Goal: Task Accomplishment & Management: Use online tool/utility

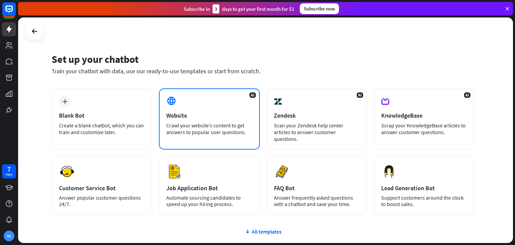
click at [197, 121] on div "AI Website Crawl your website’s content to get answers to popular user question…" at bounding box center [209, 118] width 101 height 61
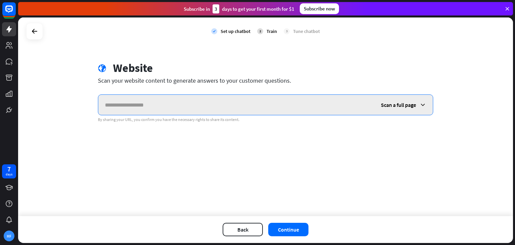
click at [133, 101] on input "text" at bounding box center [236, 105] width 276 height 20
paste input "**********"
click at [172, 112] on input "**********" at bounding box center [236, 105] width 276 height 20
click at [172, 111] on input "**********" at bounding box center [236, 105] width 276 height 20
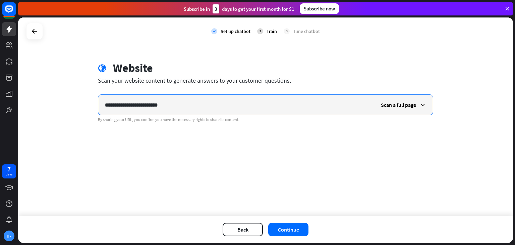
paste input "**********"
type input "**********"
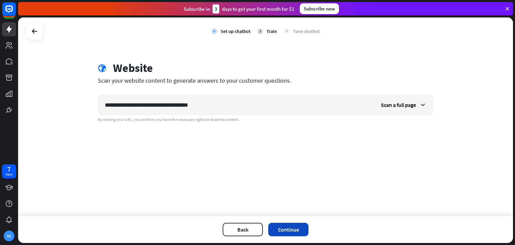
click at [286, 229] on button "Continue" at bounding box center [288, 228] width 40 height 13
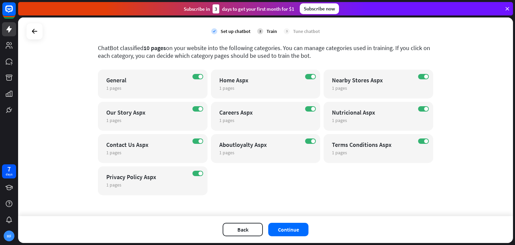
scroll to position [36, 0]
click at [240, 224] on button "Back" at bounding box center [243, 228] width 40 height 13
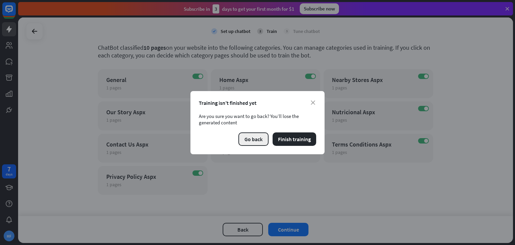
click at [254, 140] on button "Go back" at bounding box center [253, 138] width 30 height 13
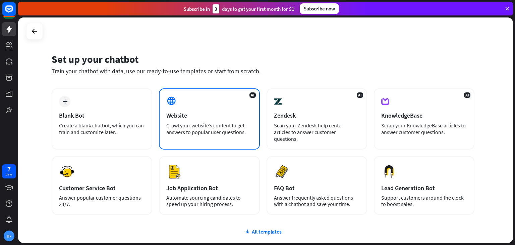
click at [195, 122] on div "Crawl your website’s content to get answers to popular user questions." at bounding box center [209, 128] width 86 height 13
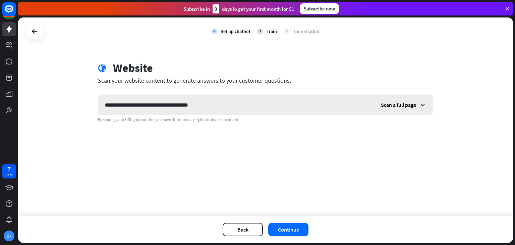
click at [401, 101] on span "Scan a full page" at bounding box center [398, 104] width 35 height 7
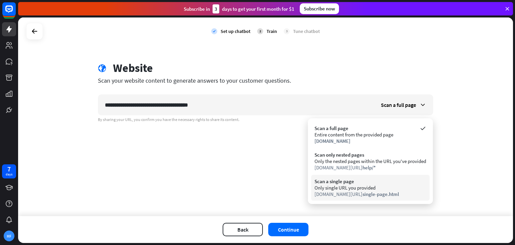
click at [353, 185] on div "Only single URL you provided" at bounding box center [371, 187] width 112 height 6
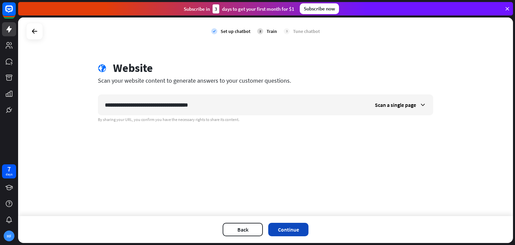
click at [289, 229] on button "Continue" at bounding box center [288, 228] width 40 height 13
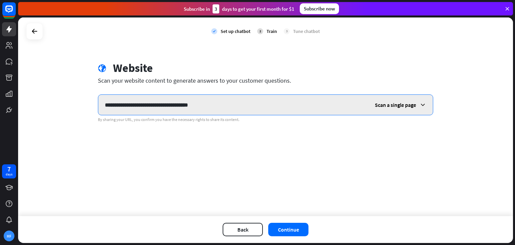
click at [137, 100] on input "**********" at bounding box center [233, 105] width 270 height 20
paste input "text"
type input "**********"
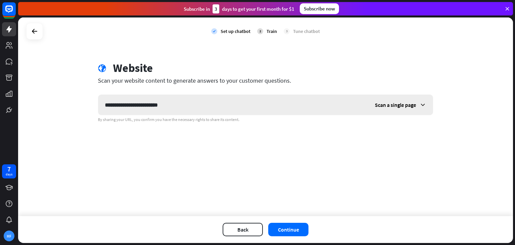
click at [385, 106] on span "Scan a single page" at bounding box center [395, 104] width 41 height 7
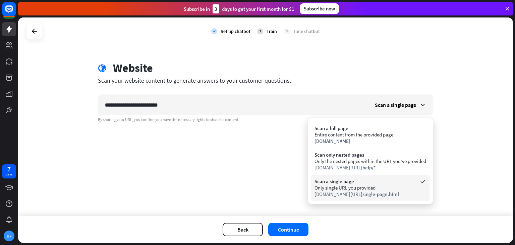
click at [354, 180] on div "Scan a single page" at bounding box center [371, 181] width 112 height 6
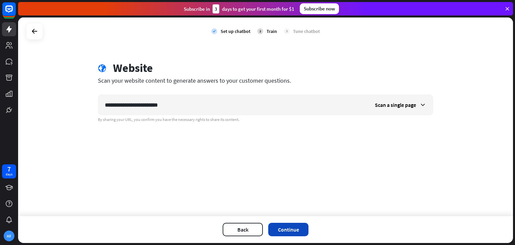
click at [291, 230] on button "Continue" at bounding box center [288, 228] width 40 height 13
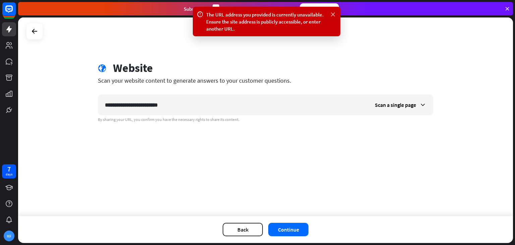
click at [333, 13] on icon at bounding box center [333, 14] width 7 height 7
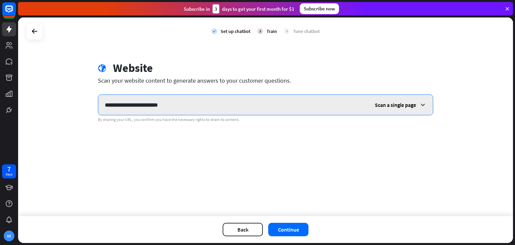
click at [158, 107] on input "**********" at bounding box center [233, 105] width 270 height 20
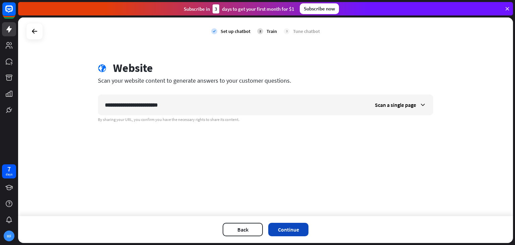
click at [285, 228] on button "Continue" at bounding box center [288, 228] width 40 height 13
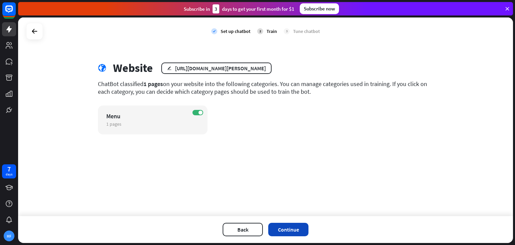
click at [290, 231] on button "Continue" at bounding box center [288, 228] width 40 height 13
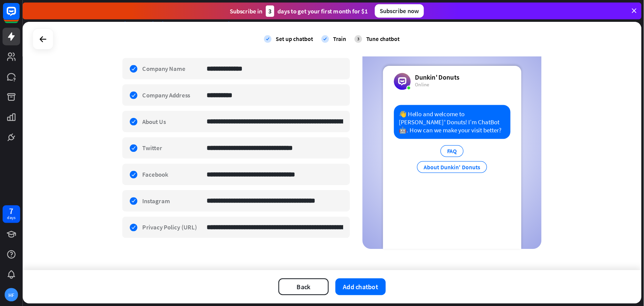
scroll to position [123, 0]
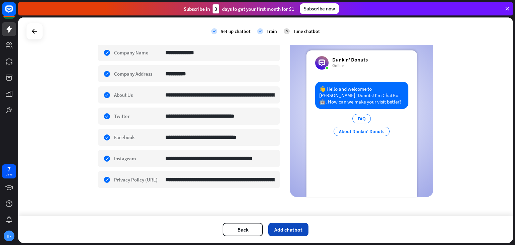
click at [292, 232] on button "Add chatbot" at bounding box center [288, 228] width 40 height 13
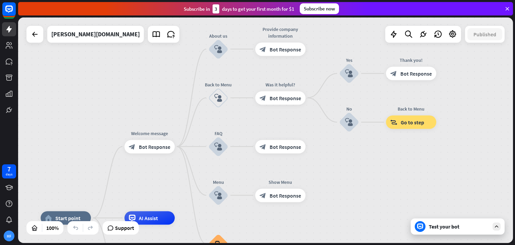
drag, startPoint x: 393, startPoint y: 148, endPoint x: 322, endPoint y: 226, distance: 105.7
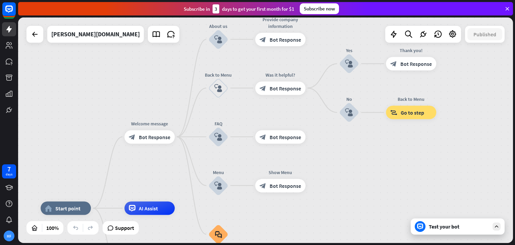
drag, startPoint x: 330, startPoint y: 189, endPoint x: 342, endPoint y: 170, distance: 22.2
click at [341, 170] on div "home_2 Start point Welcome message block_bot_response Bot Response About us blo…" at bounding box center [265, 129] width 495 height 225
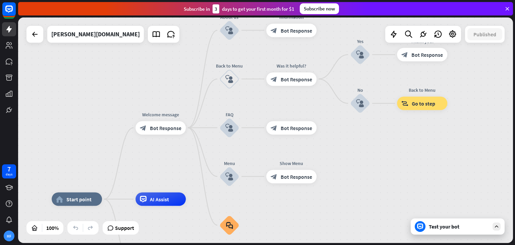
click at [441, 226] on div "Test your bot" at bounding box center [459, 226] width 60 height 7
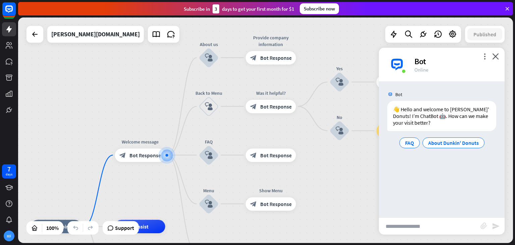
drag, startPoint x: 176, startPoint y: 155, endPoint x: 147, endPoint y: 182, distance: 39.2
click at [147, 182] on div "home_2 Start point Welcome message block_bot_response Bot Response About us blo…" at bounding box center [265, 129] width 495 height 225
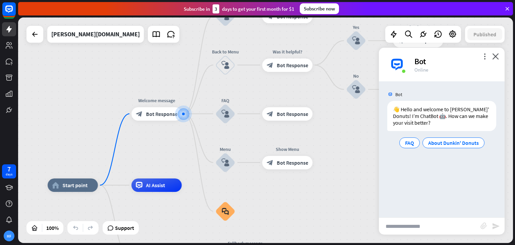
drag, startPoint x: 353, startPoint y: 201, endPoint x: 326, endPoint y: 184, distance: 31.2
click at [326, 184] on div "home_2 Start point Welcome message block_bot_response Bot Response About us blo…" at bounding box center [265, 129] width 495 height 225
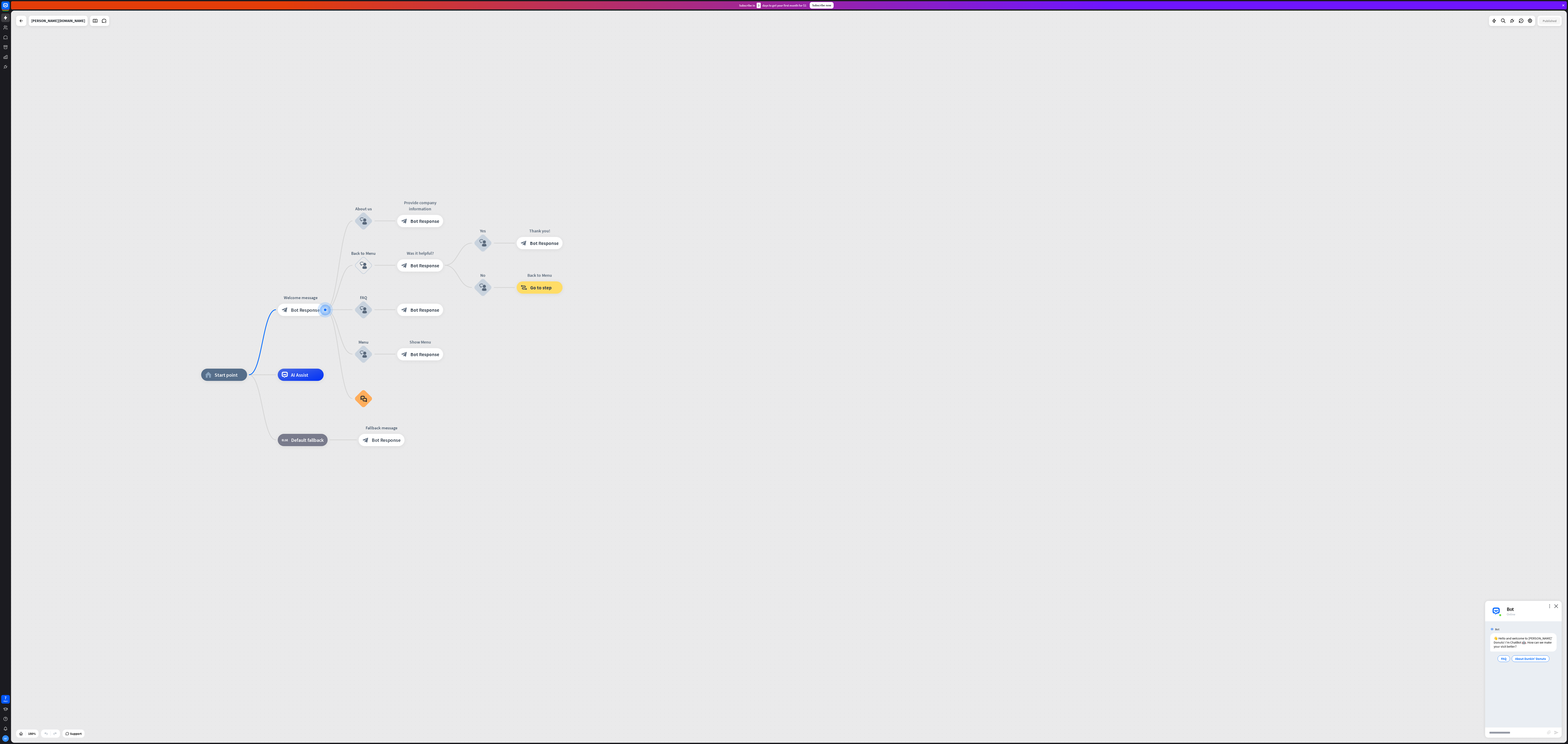
drag, startPoint x: 545, startPoint y: 313, endPoint x: 615, endPoint y: 523, distance: 221.4
click at [313, 149] on div "home_2 Start point Welcome message block_bot_response Bot Response About us blo…" at bounding box center [789, 376] width 1556 height 732
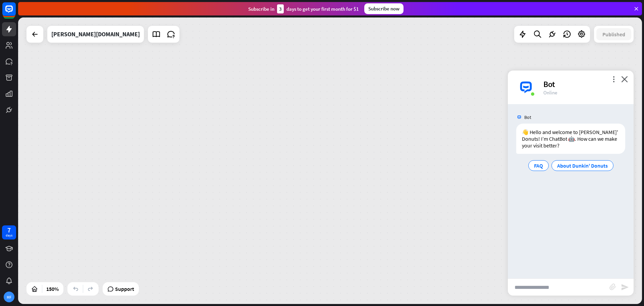
drag, startPoint x: 191, startPoint y: 196, endPoint x: 295, endPoint y: 136, distance: 119.6
click at [291, 135] on div "home_2 Start point Welcome message block_bot_response Bot Response About us blo…" at bounding box center [330, 160] width 624 height 286
drag, startPoint x: 160, startPoint y: 164, endPoint x: 351, endPoint y: 169, distance: 190.9
click at [351, 169] on div "home_2 Start point Welcome message block_bot_response Bot Response About us blo…" at bounding box center [330, 160] width 624 height 286
drag, startPoint x: 266, startPoint y: 163, endPoint x: 397, endPoint y: 164, distance: 131.2
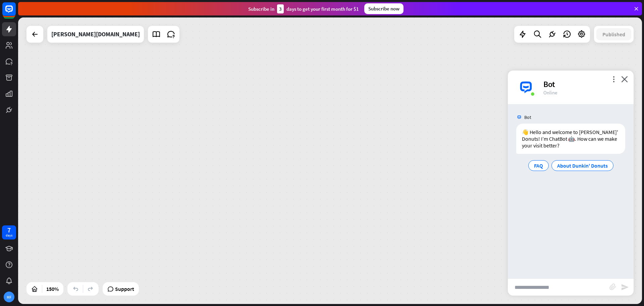
click at [364, 163] on div "home_2 Start point Welcome message block_bot_response Bot Response About us blo…" at bounding box center [330, 160] width 624 height 286
click at [515, 79] on icon "close" at bounding box center [624, 79] width 7 height 6
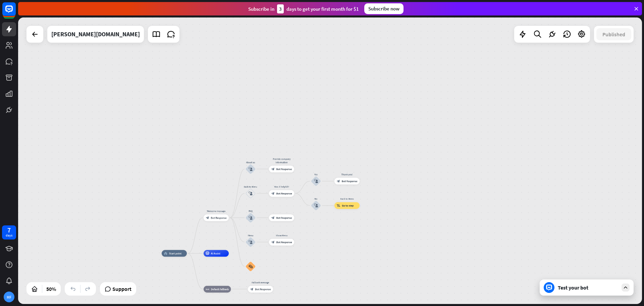
drag, startPoint x: 407, startPoint y: 241, endPoint x: 233, endPoint y: 152, distance: 194.9
click at [233, 152] on div "home_2 Start point Welcome message block_bot_response Bot Response About us blo…" at bounding box center [330, 160] width 624 height 286
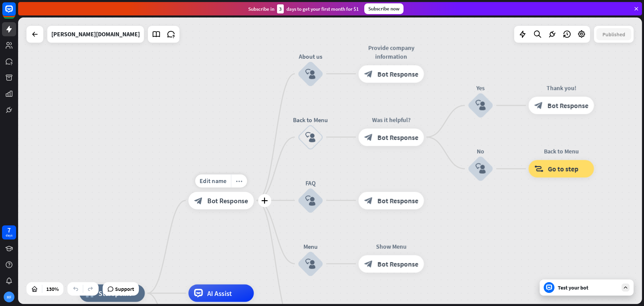
click at [240, 180] on icon "more_horiz" at bounding box center [239, 180] width 7 height 7
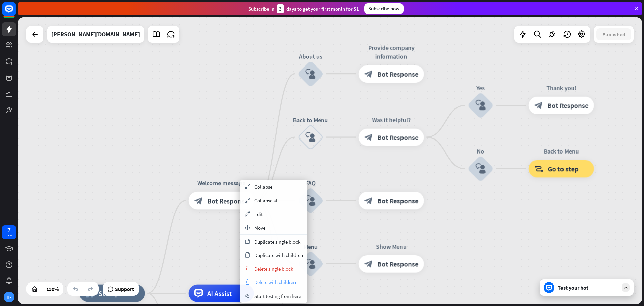
click at [278, 244] on span "Delete with children" at bounding box center [275, 282] width 42 height 6
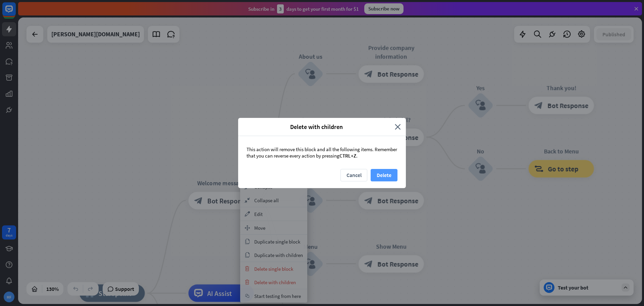
click at [387, 176] on button "Delete" at bounding box center [384, 175] width 27 height 12
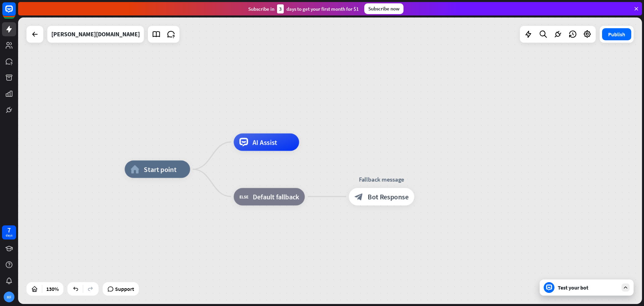
drag, startPoint x: 275, startPoint y: 203, endPoint x: 299, endPoint y: 96, distance: 110.3
click at [297, 94] on div "home_2 Start point AI Assist block_fallback Default fallback Fallback message b…" at bounding box center [330, 160] width 624 height 286
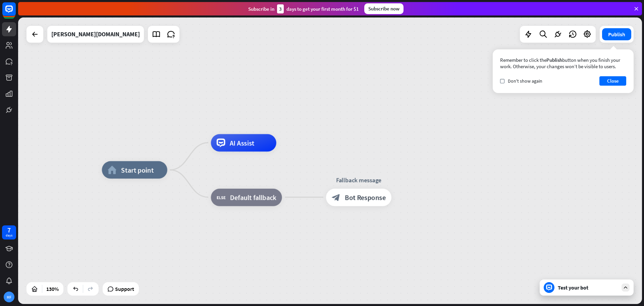
click at [515, 244] on div "Test your bot" at bounding box center [588, 287] width 60 height 7
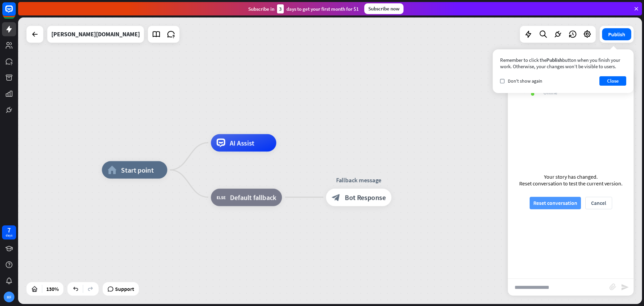
click at [515, 199] on button "Reset conversation" at bounding box center [555, 203] width 51 height 12
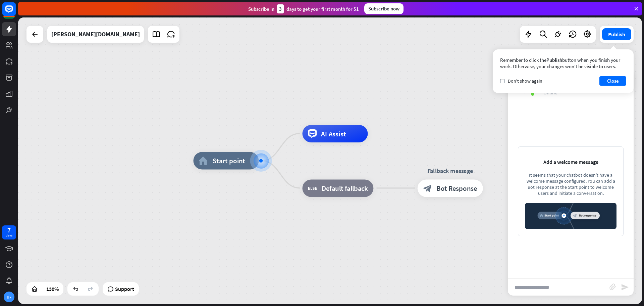
click at [515, 244] on input "text" at bounding box center [559, 286] width 102 height 17
type input "**********"
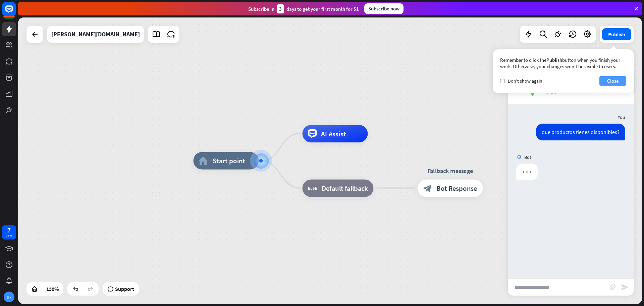
click at [515, 79] on button "Close" at bounding box center [612, 80] width 27 height 9
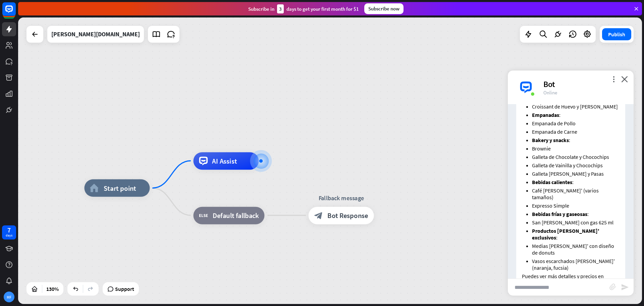
scroll to position [259, 0]
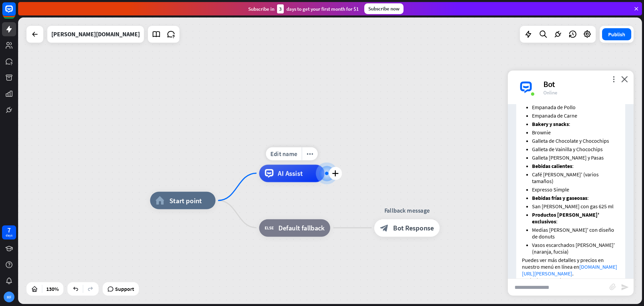
drag, startPoint x: 220, startPoint y: 187, endPoint x: 276, endPoint y: 202, distance: 57.9
click at [276, 182] on div "Edit name more_horiz plus AI Assist" at bounding box center [291, 172] width 65 height 17
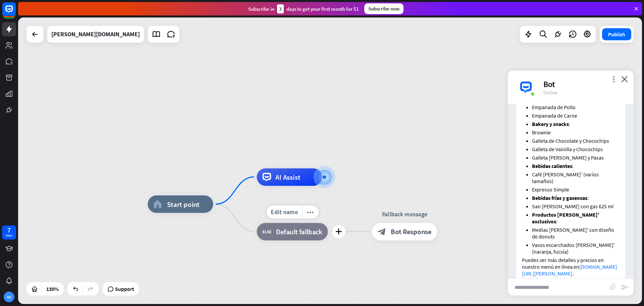
click at [273, 213] on span "Edit name" at bounding box center [284, 212] width 27 height 8
click at [223, 205] on icon "plus" at bounding box center [224, 204] width 7 height 6
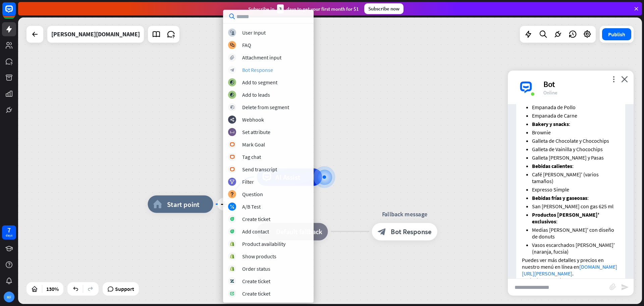
click at [255, 69] on div "Bot Response" at bounding box center [257, 69] width 31 height 7
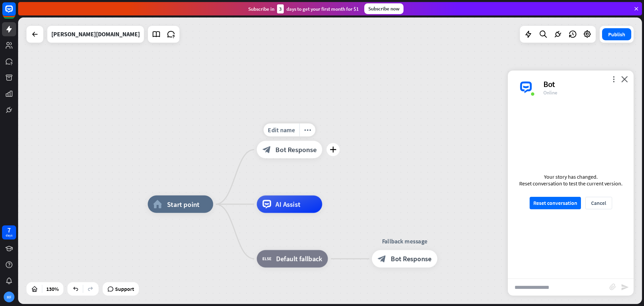
click at [288, 153] on span "Bot Response" at bounding box center [295, 149] width 41 height 9
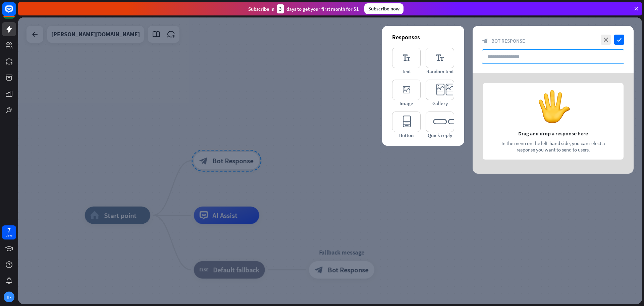
click at [509, 54] on input "text" at bounding box center [553, 56] width 142 height 14
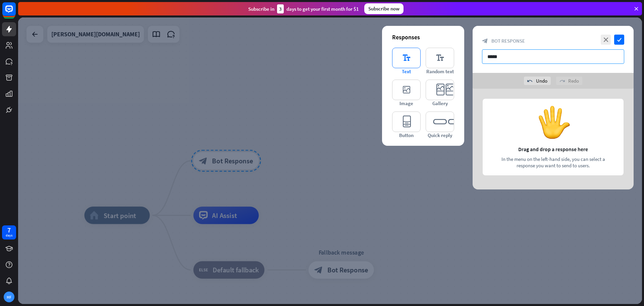
type input "*****"
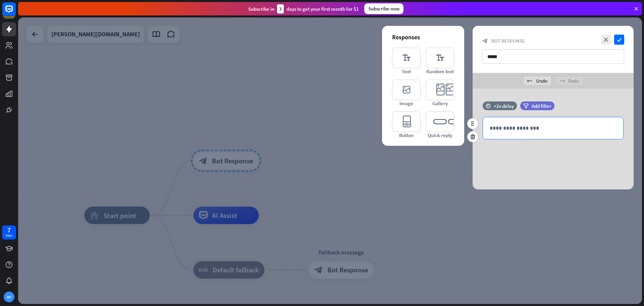
click at [515, 129] on p "**********" at bounding box center [553, 128] width 127 height 8
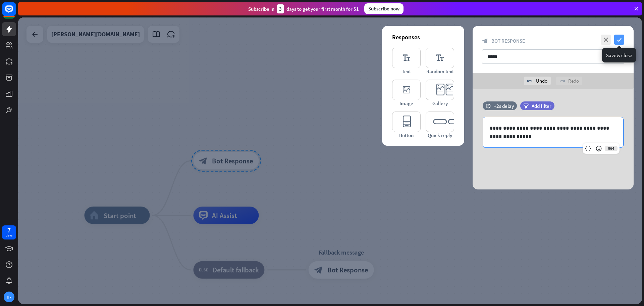
click at [515, 36] on icon "check" at bounding box center [619, 40] width 10 height 10
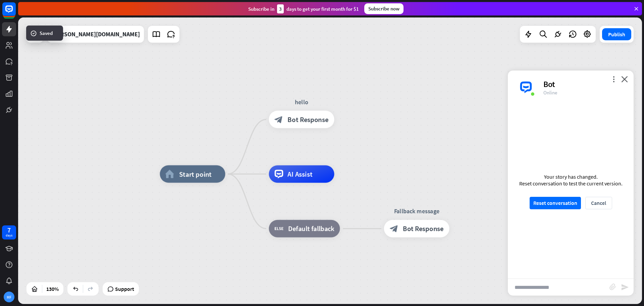
drag, startPoint x: 384, startPoint y: 146, endPoint x: 397, endPoint y: 146, distance: 12.4
click at [395, 145] on div "home_2 Start point hello block_bot_response Bot Response AI Assist block_fallba…" at bounding box center [330, 160] width 624 height 286
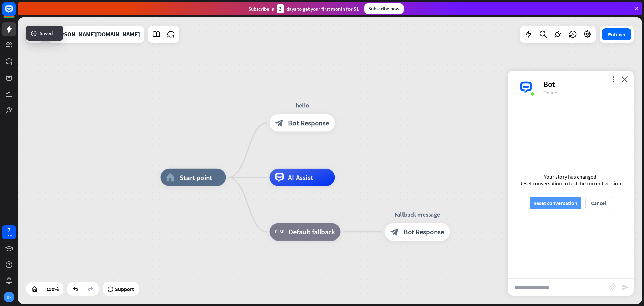
click at [515, 204] on button "Reset conversation" at bounding box center [555, 203] width 51 height 12
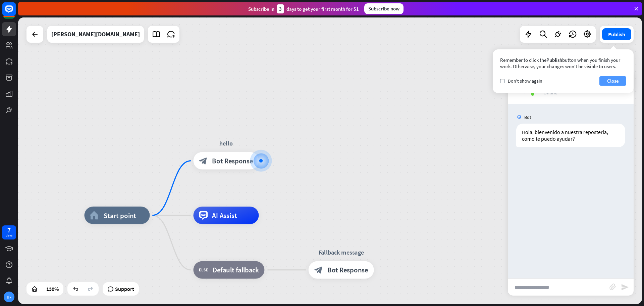
click at [515, 83] on button "Close" at bounding box center [612, 80] width 27 height 9
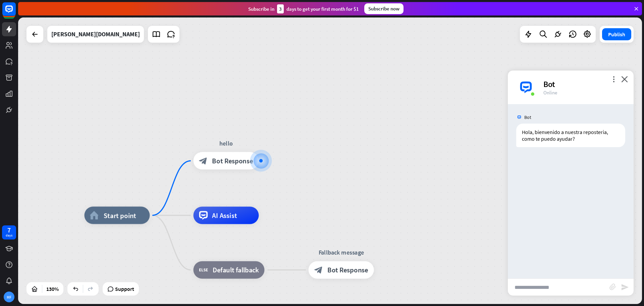
click at [515, 244] on input "text" at bounding box center [559, 286] width 102 height 17
drag, startPoint x: 543, startPoint y: 287, endPoint x: 592, endPoint y: 287, distance: 48.3
click at [515, 244] on input "**********" at bounding box center [559, 286] width 102 height 17
type input "**********"
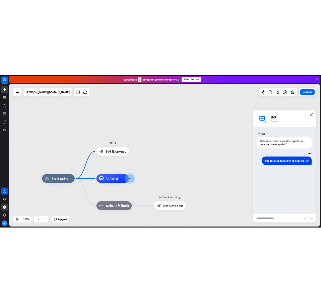
scroll to position [216, 0]
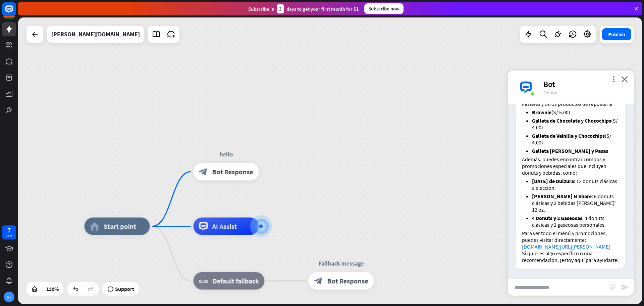
drag, startPoint x: 301, startPoint y: 118, endPoint x: 300, endPoint y: 184, distance: 66.1
click at [300, 184] on div "home_2 Start point hello block_bot_response Bot Response AI Assist block_fallba…" at bounding box center [330, 160] width 624 height 286
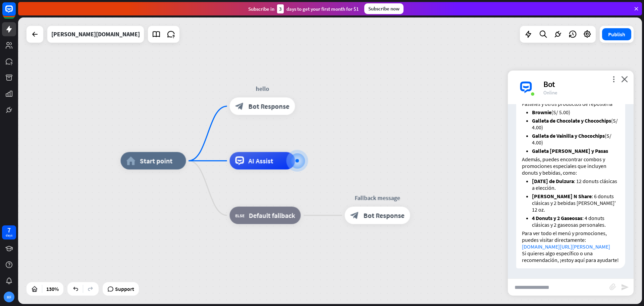
drag, startPoint x: 338, startPoint y: 167, endPoint x: 388, endPoint y: 86, distance: 95.6
click at [388, 86] on div "home_2 Start point hello block_bot_response Bot Response AI Assist block_fallba…" at bounding box center [330, 160] width 624 height 286
